Goal: Ask a question: Seek information or help from site administrators or community

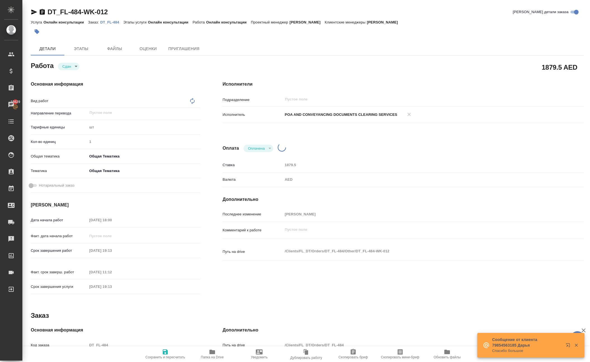
type textarea "x"
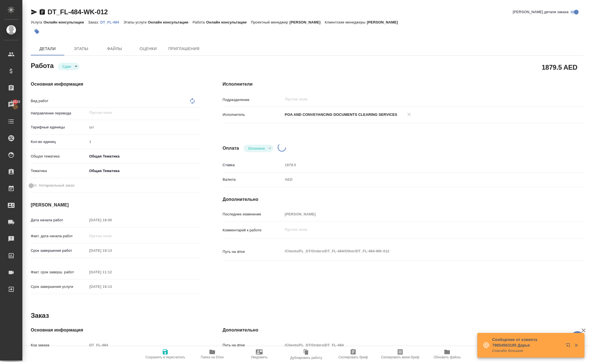
type textarea "x"
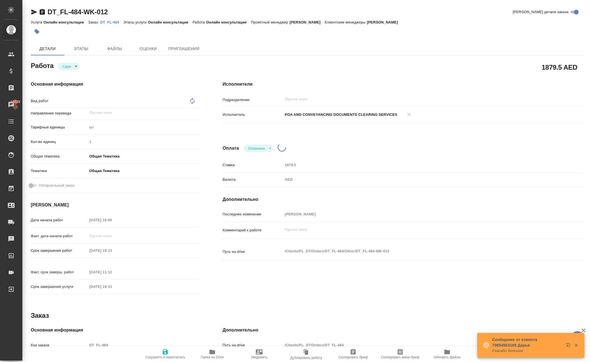
type textarea "x"
type textarea "Онлайн консультации"
type textarea "x"
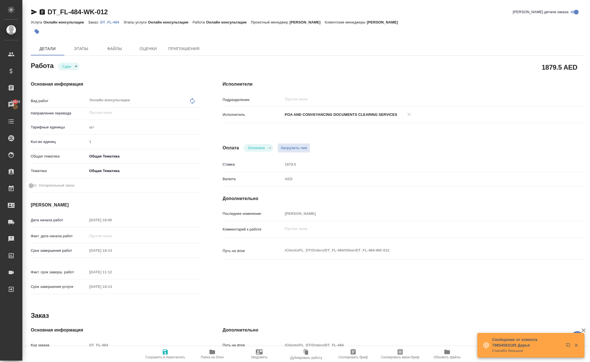
type textarea "x"
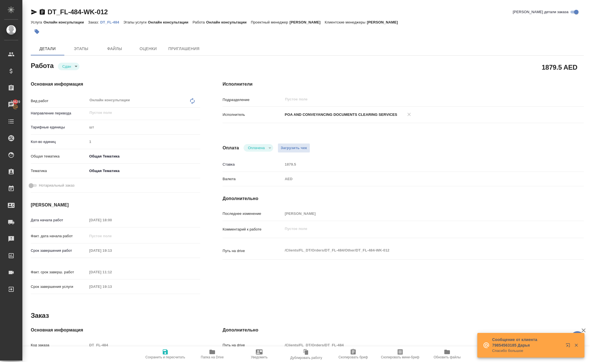
type textarea "x"
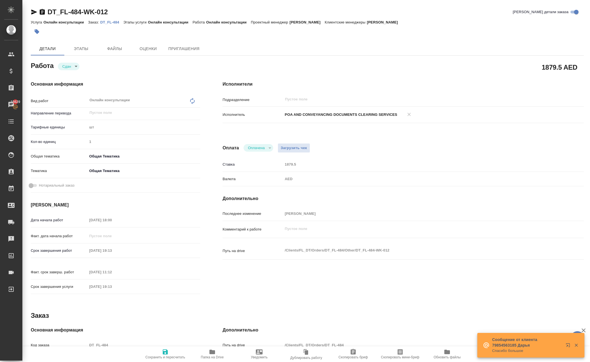
type textarea "x"
